Goal: Task Accomplishment & Management: Use online tool/utility

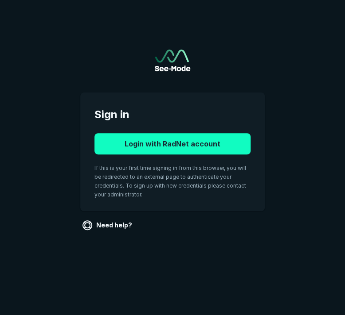
click at [198, 143] on button "Login with RadNet account" at bounding box center [172, 143] width 156 height 21
